Goal: Information Seeking & Learning: Understand process/instructions

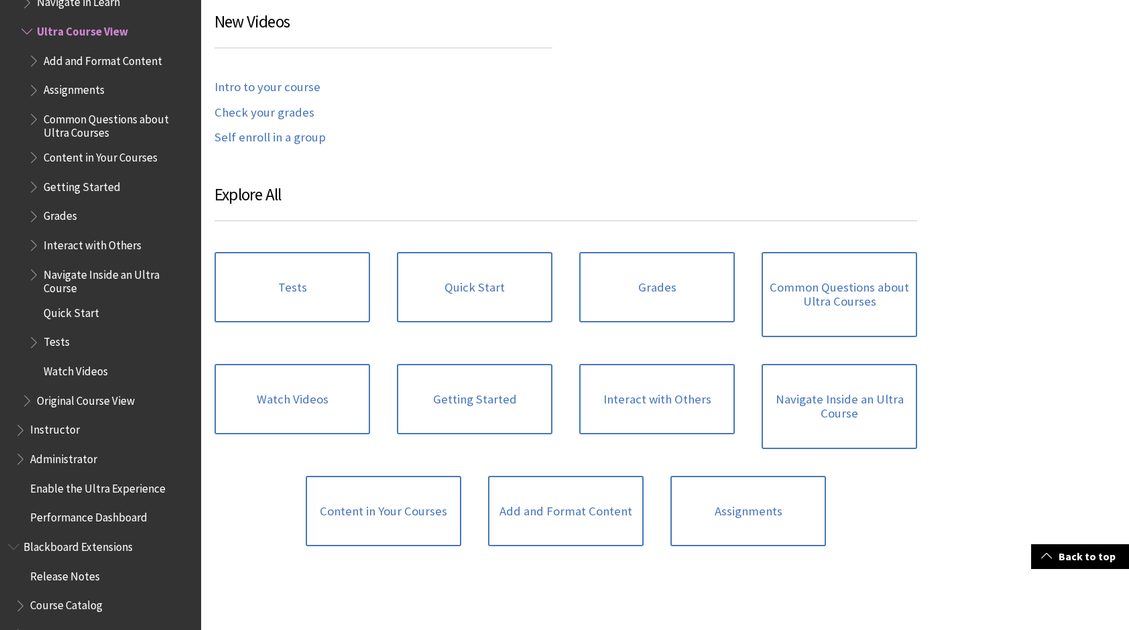
scroll to position [804, 0]
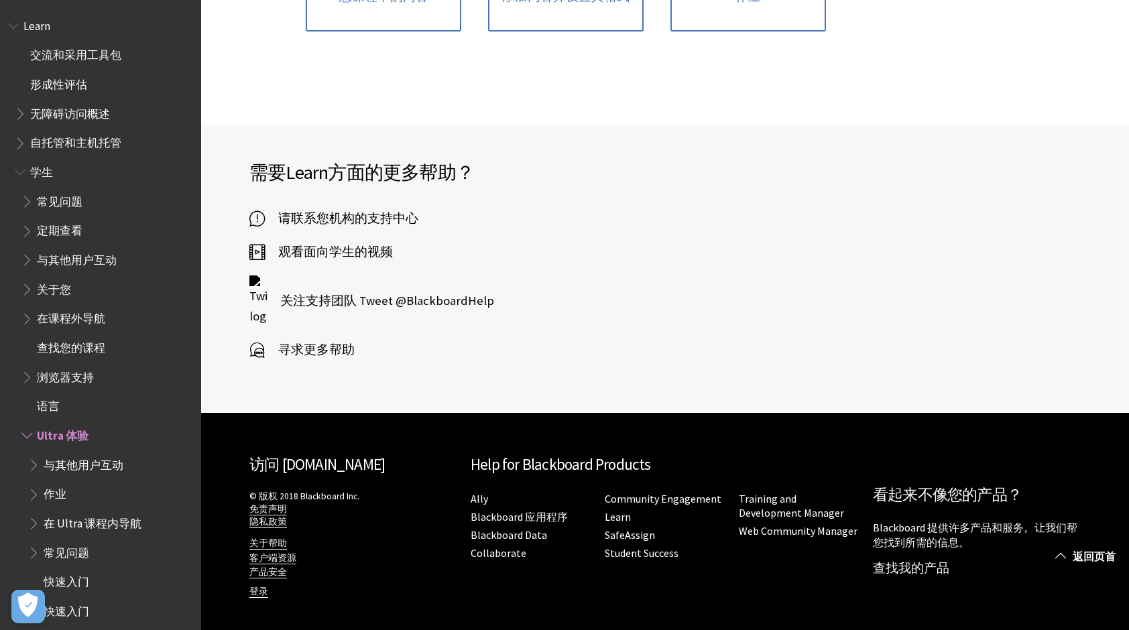
click at [96, 170] on span "学生" at bounding box center [104, 172] width 178 height 23
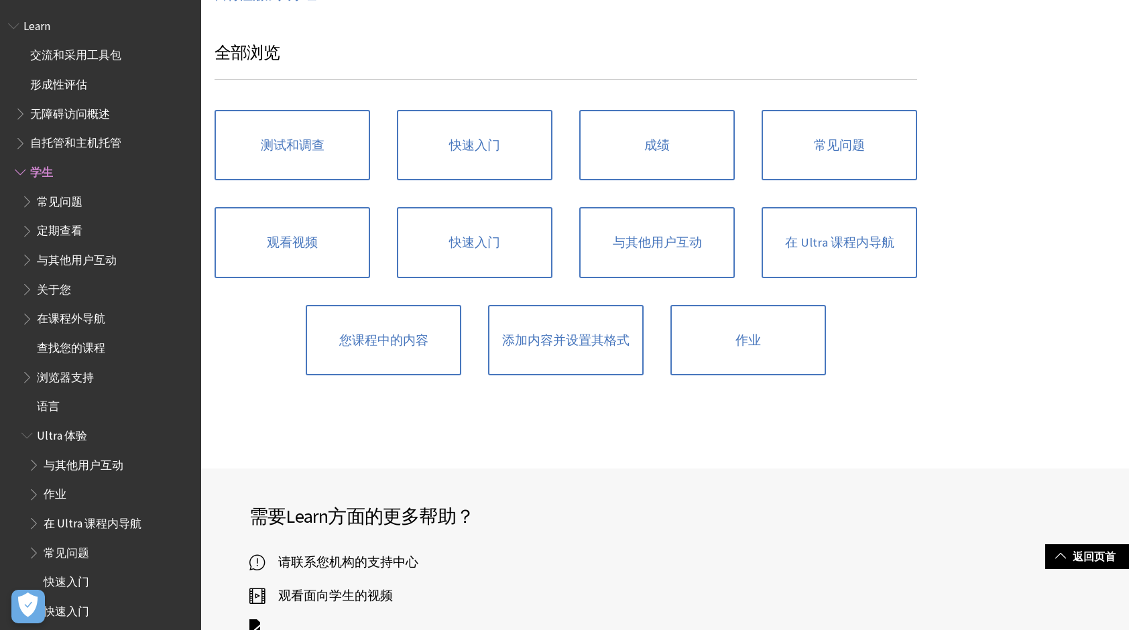
scroll to position [745, 0]
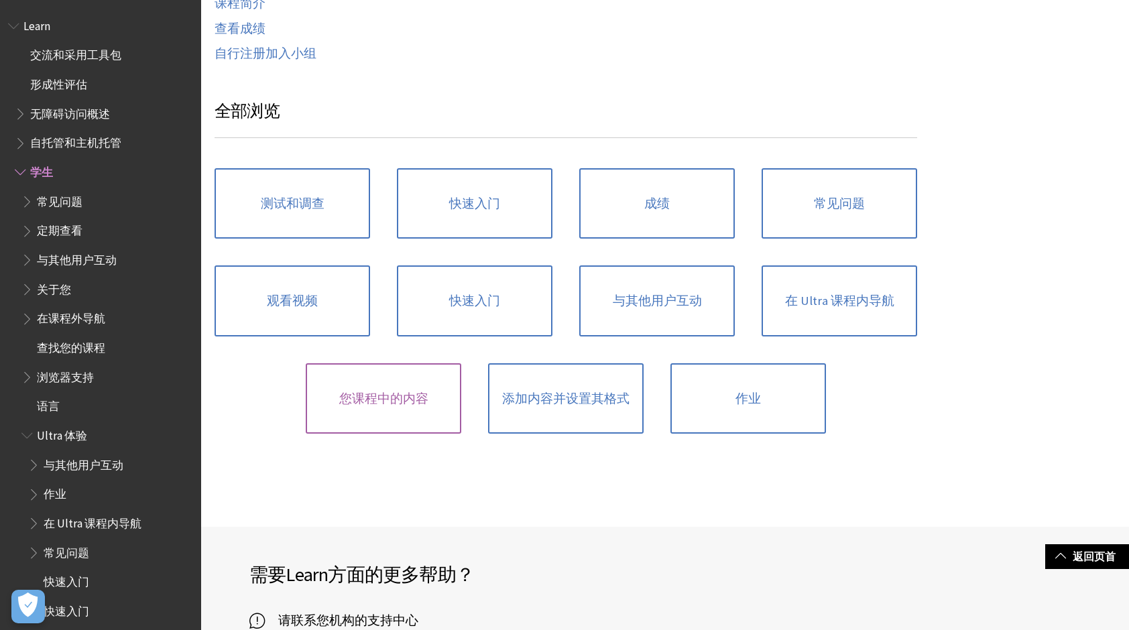
click at [409, 397] on link "您课程中的内容" at bounding box center [383, 398] width 155 height 71
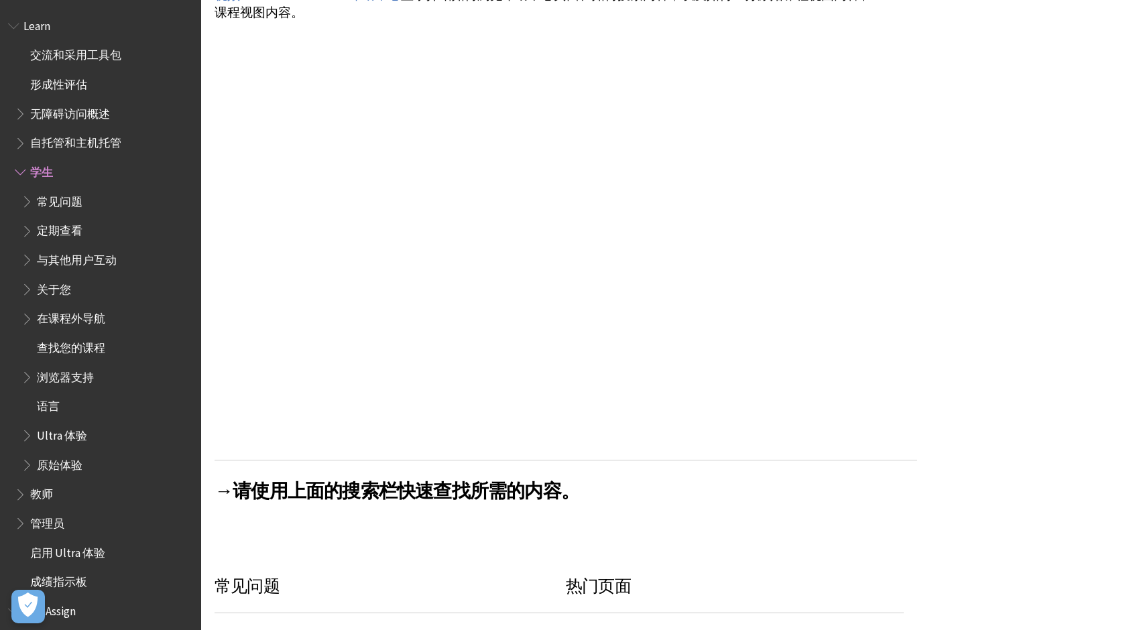
scroll to position [95, 0]
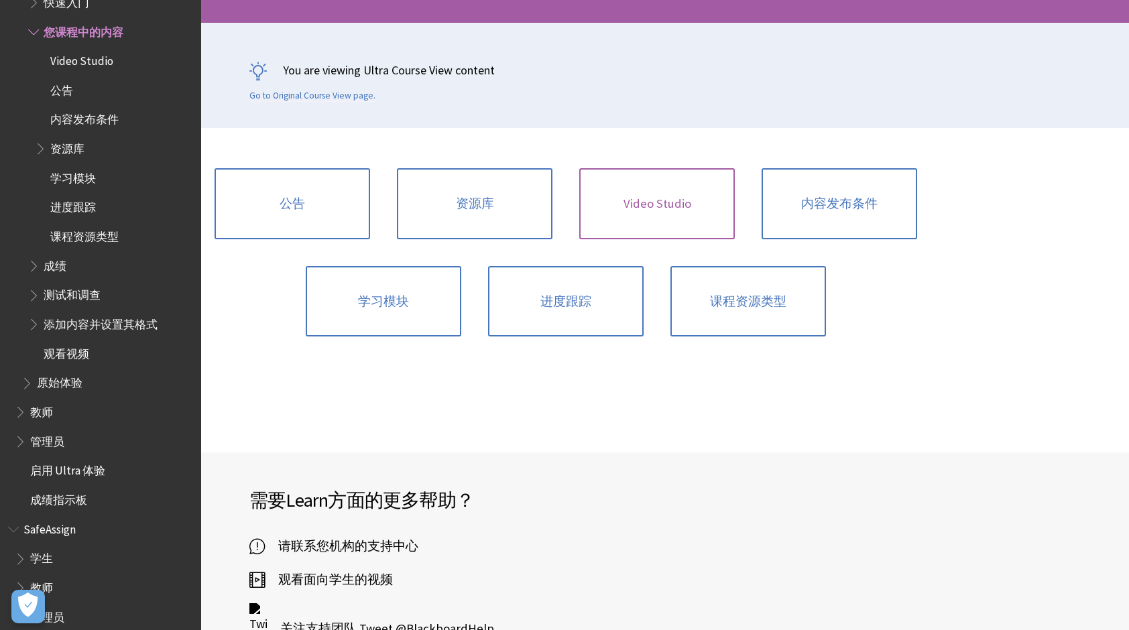
scroll to position [201, 0]
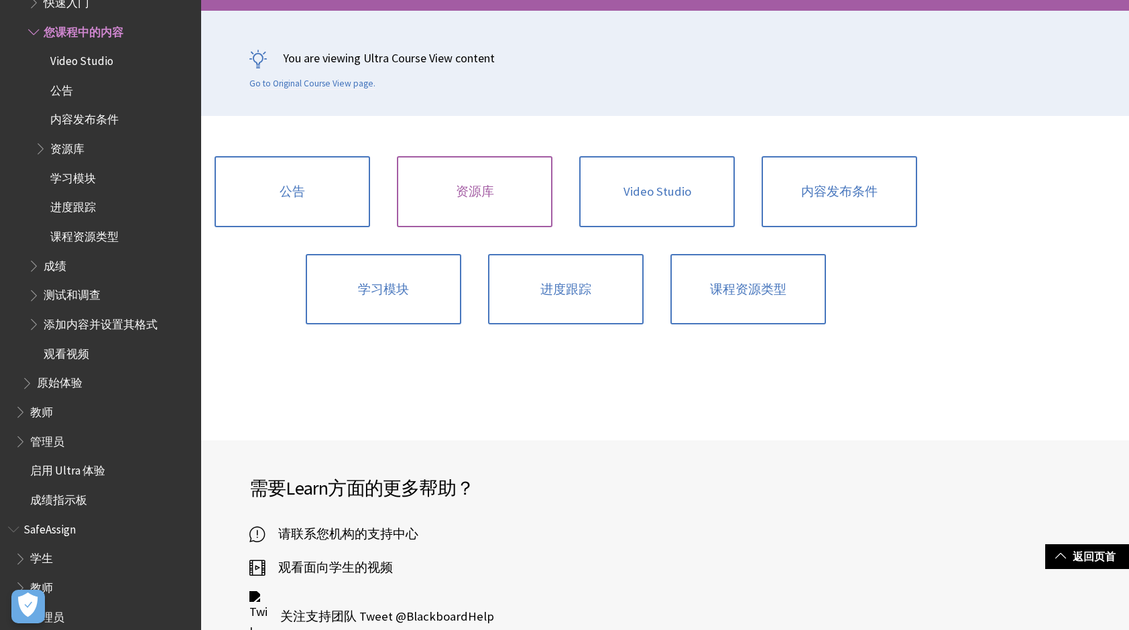
click at [496, 192] on link "资源库" at bounding box center [474, 191] width 155 height 71
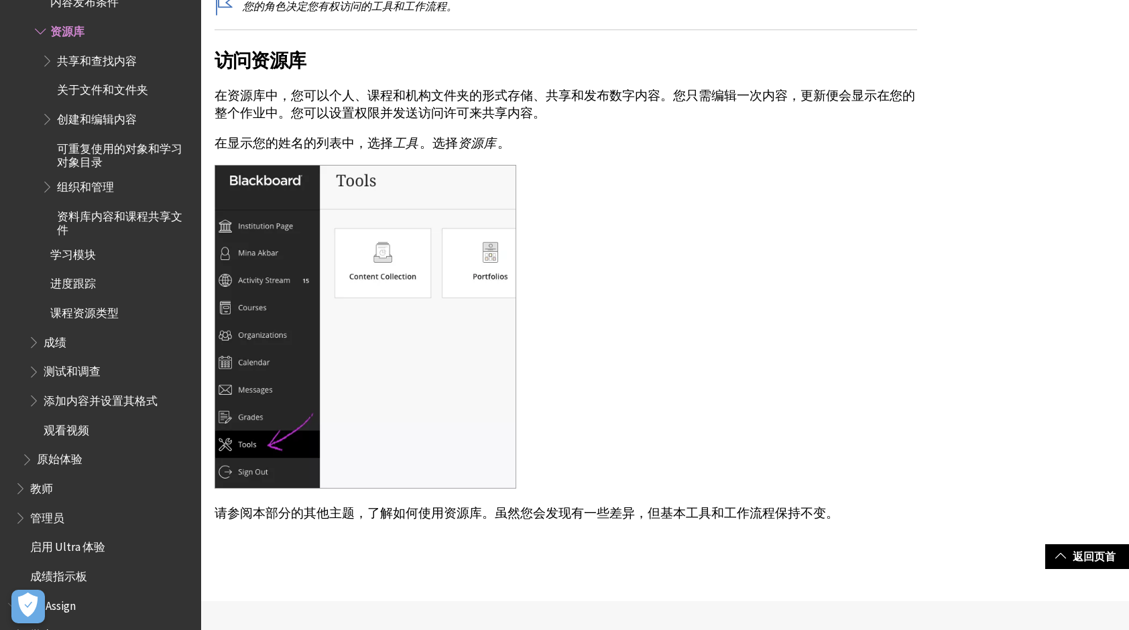
scroll to position [469, 0]
